Goal: Task Accomplishment & Management: Manage account settings

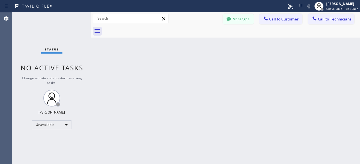
click at [25, 26] on div "Status No active tasks Change activity state to start receiving tasks. [PERSON_…" at bounding box center [51, 88] width 79 height 152
click at [27, 29] on div "Status No active tasks Change activity state to start receiving tasks. [PERSON_…" at bounding box center [51, 88] width 79 height 152
click at [25, 29] on div "Status No active tasks Change activity state to start receiving tasks. [PERSON_…" at bounding box center [51, 88] width 79 height 152
click at [23, 48] on div "Status No active tasks Change activity state to start receiving tasks. [PERSON_…" at bounding box center [51, 88] width 79 height 152
click at [20, 46] on div "Status No active tasks Change activity state to start receiving tasks. [PERSON_…" at bounding box center [51, 88] width 79 height 152
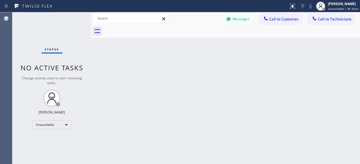
click at [19, 45] on div "Status No active tasks Change activity state to start receiving tasks. [PERSON_…" at bounding box center [51, 88] width 79 height 152
click at [26, 23] on div "Status No active tasks Change activity state to start receiving tasks. [PERSON_…" at bounding box center [51, 88] width 79 height 152
click at [25, 31] on div "Status No active tasks Change activity state to start receiving tasks. [PERSON_…" at bounding box center [51, 88] width 79 height 152
click at [67, 123] on div "Unavailable" at bounding box center [51, 125] width 39 height 9
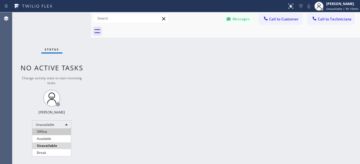
click at [60, 130] on li "Offline" at bounding box center [51, 132] width 39 height 7
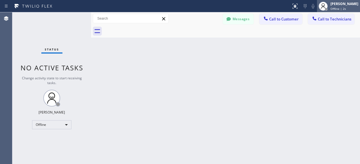
click at [345, 5] on div "[PERSON_NAME]" at bounding box center [344, 3] width 28 height 5
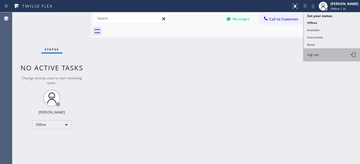
click at [326, 49] on button "Log out" at bounding box center [332, 55] width 56 height 12
